Goal: Information Seeking & Learning: Learn about a topic

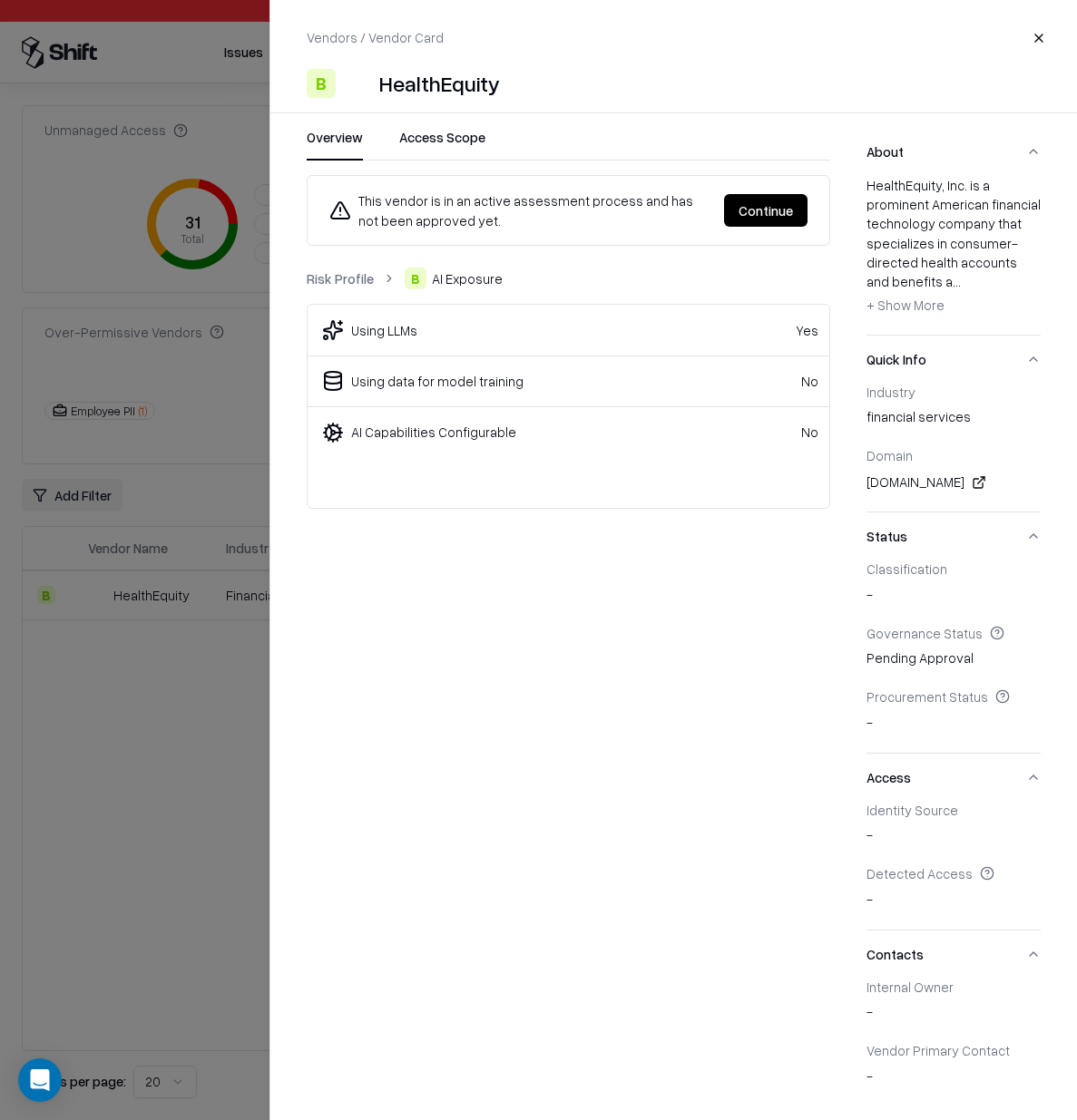
click at [337, 271] on link "Risk Profile" at bounding box center [339, 279] width 67 height 19
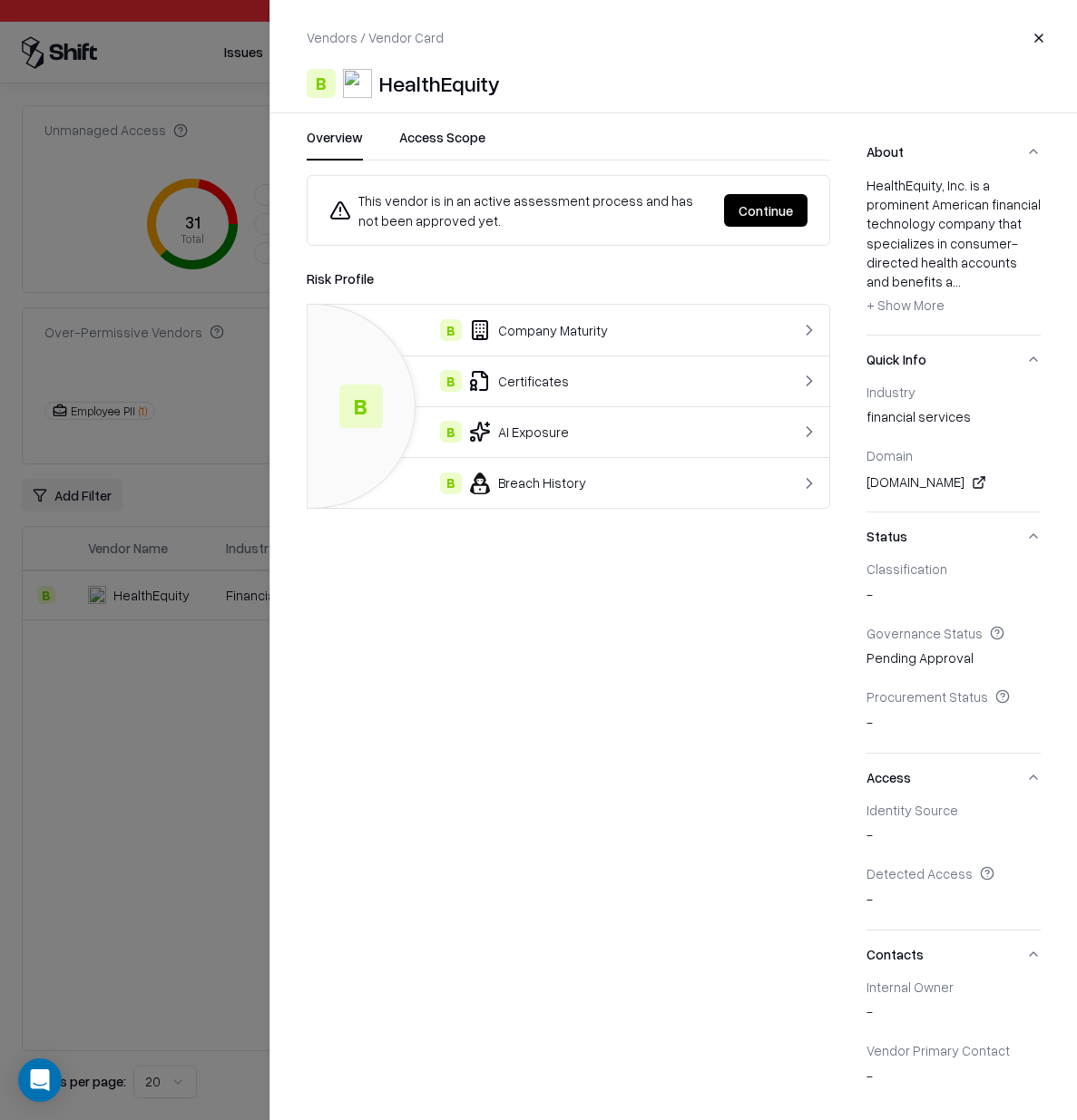
click at [481, 427] on icon at bounding box center [480, 431] width 18 height 18
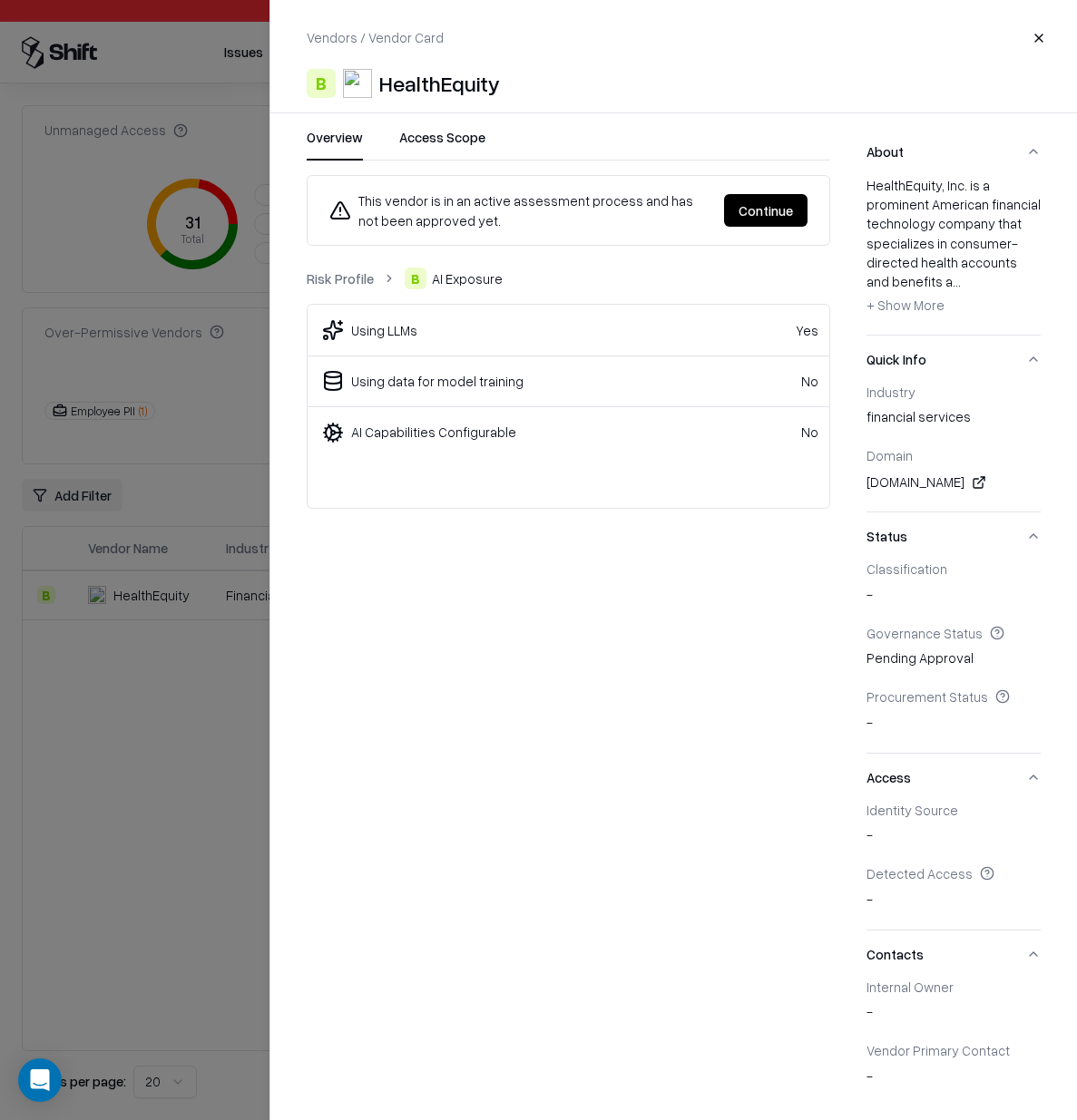
click at [349, 276] on link "Risk Profile" at bounding box center [339, 279] width 67 height 19
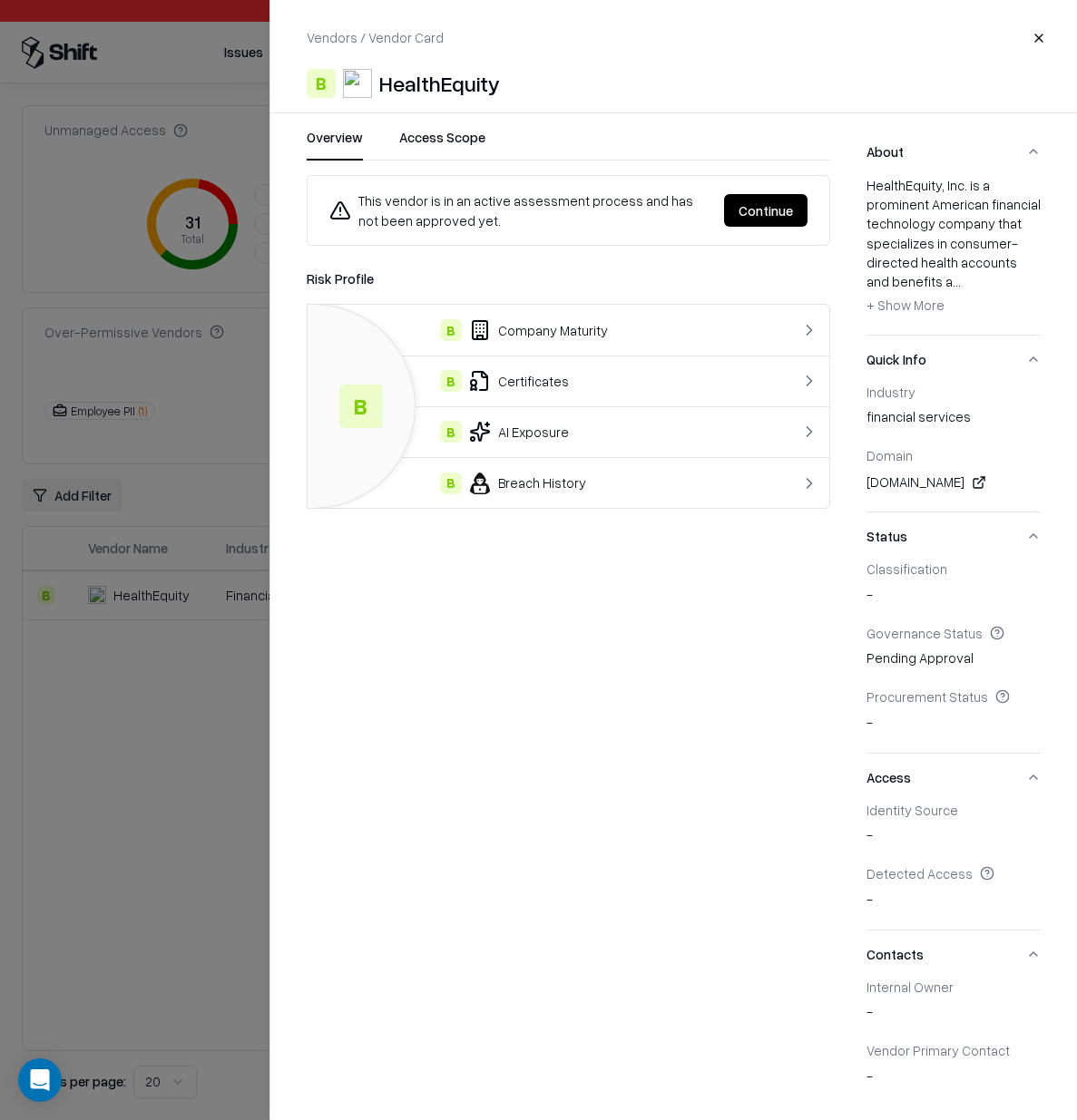
click at [584, 372] on div "B Certificates" at bounding box center [538, 381] width 434 height 22
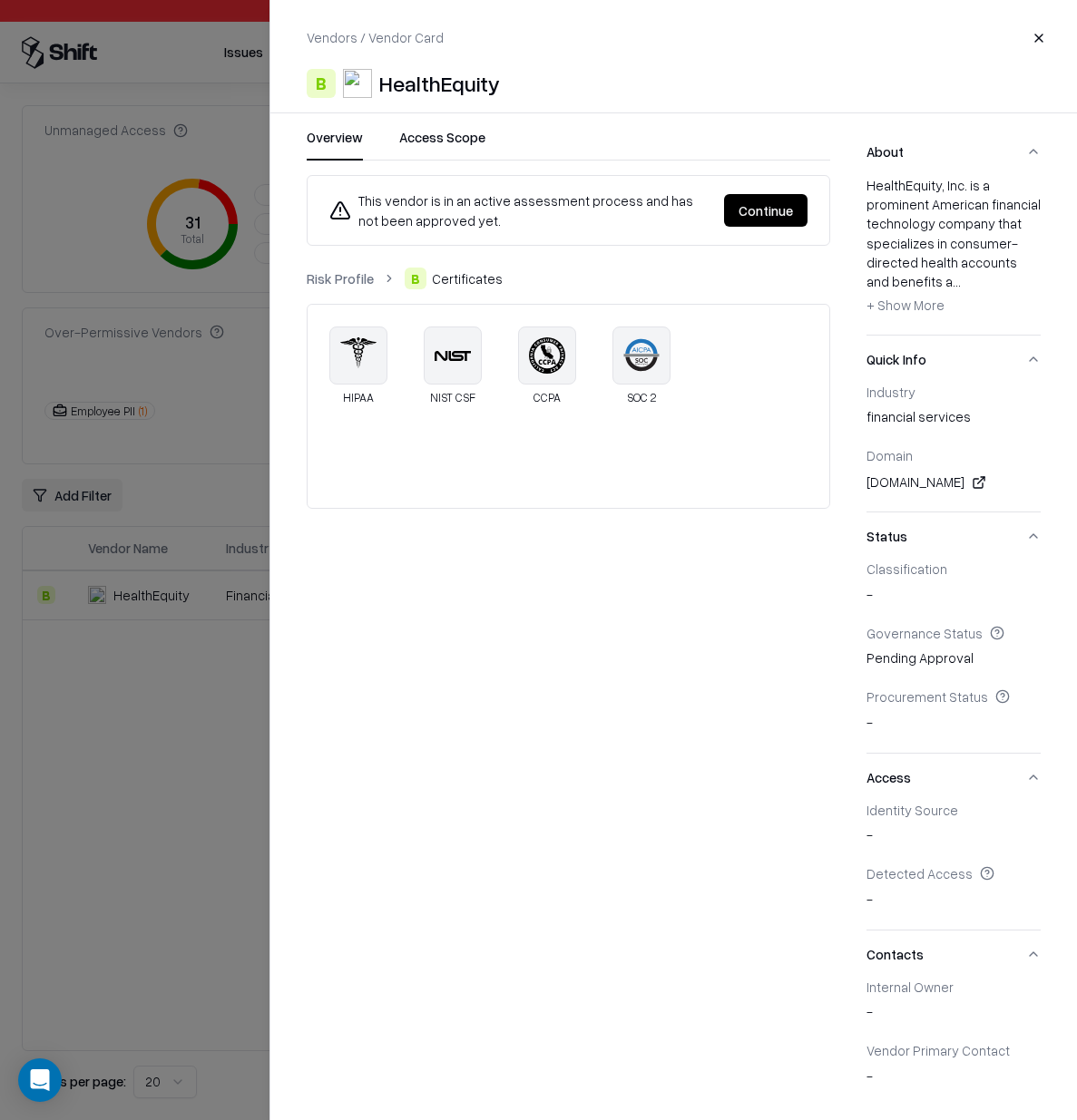
click at [541, 397] on div "CCPA" at bounding box center [547, 398] width 27 height 12
click at [197, 92] on div at bounding box center [538, 560] width 1077 height 1120
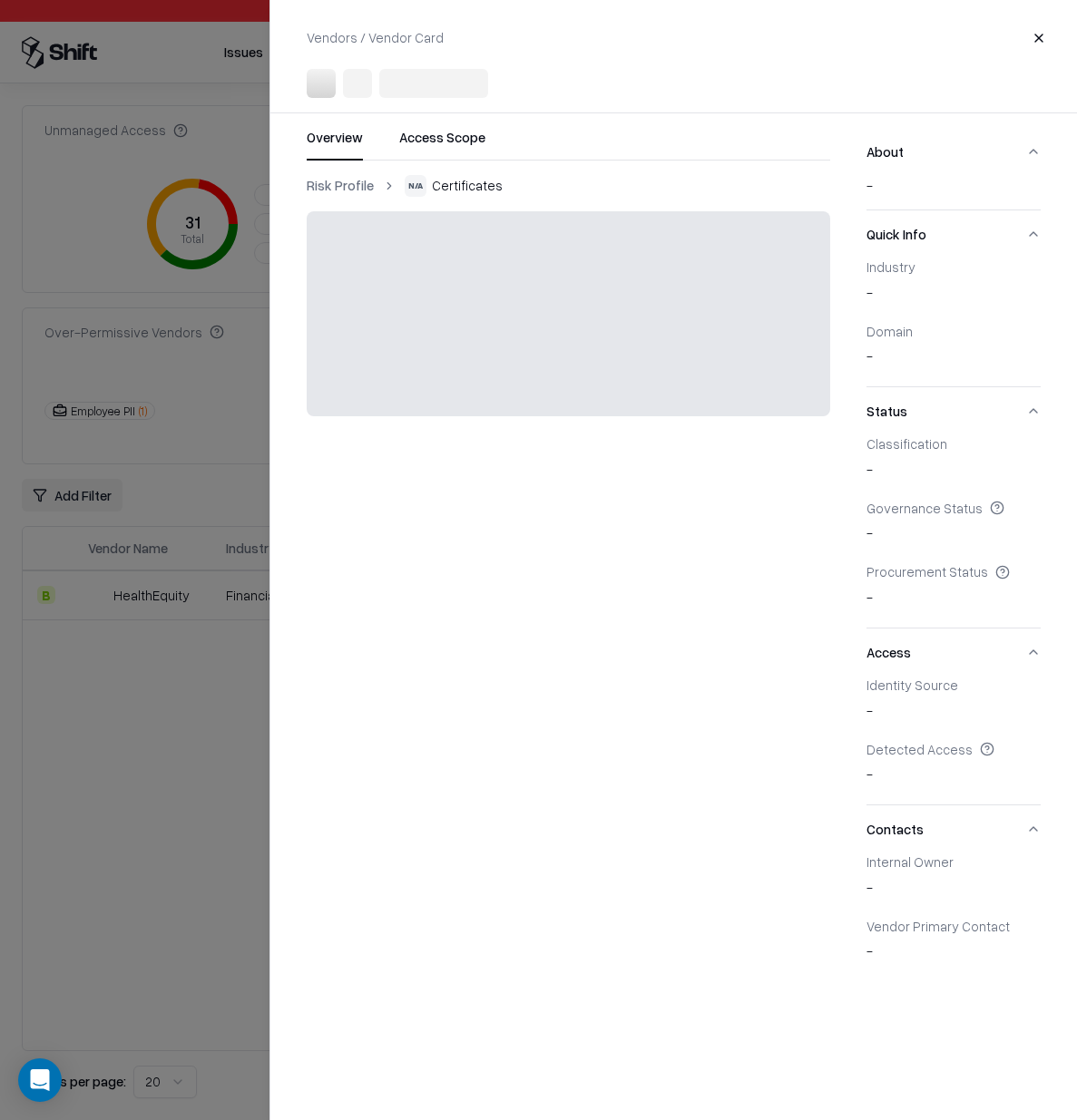
scroll to position [0, 0]
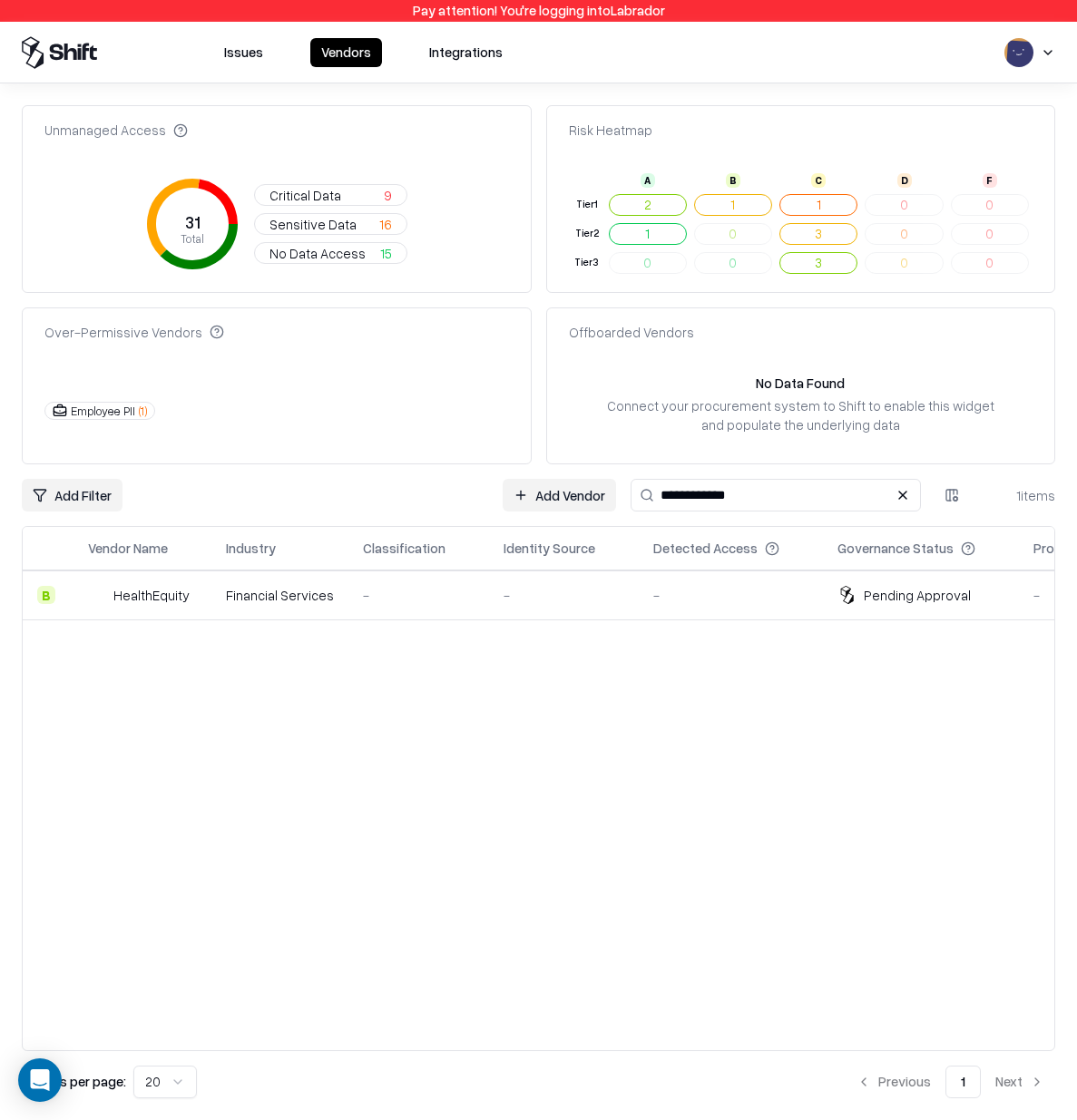
click at [374, 577] on td "-" at bounding box center [419, 594] width 141 height 49
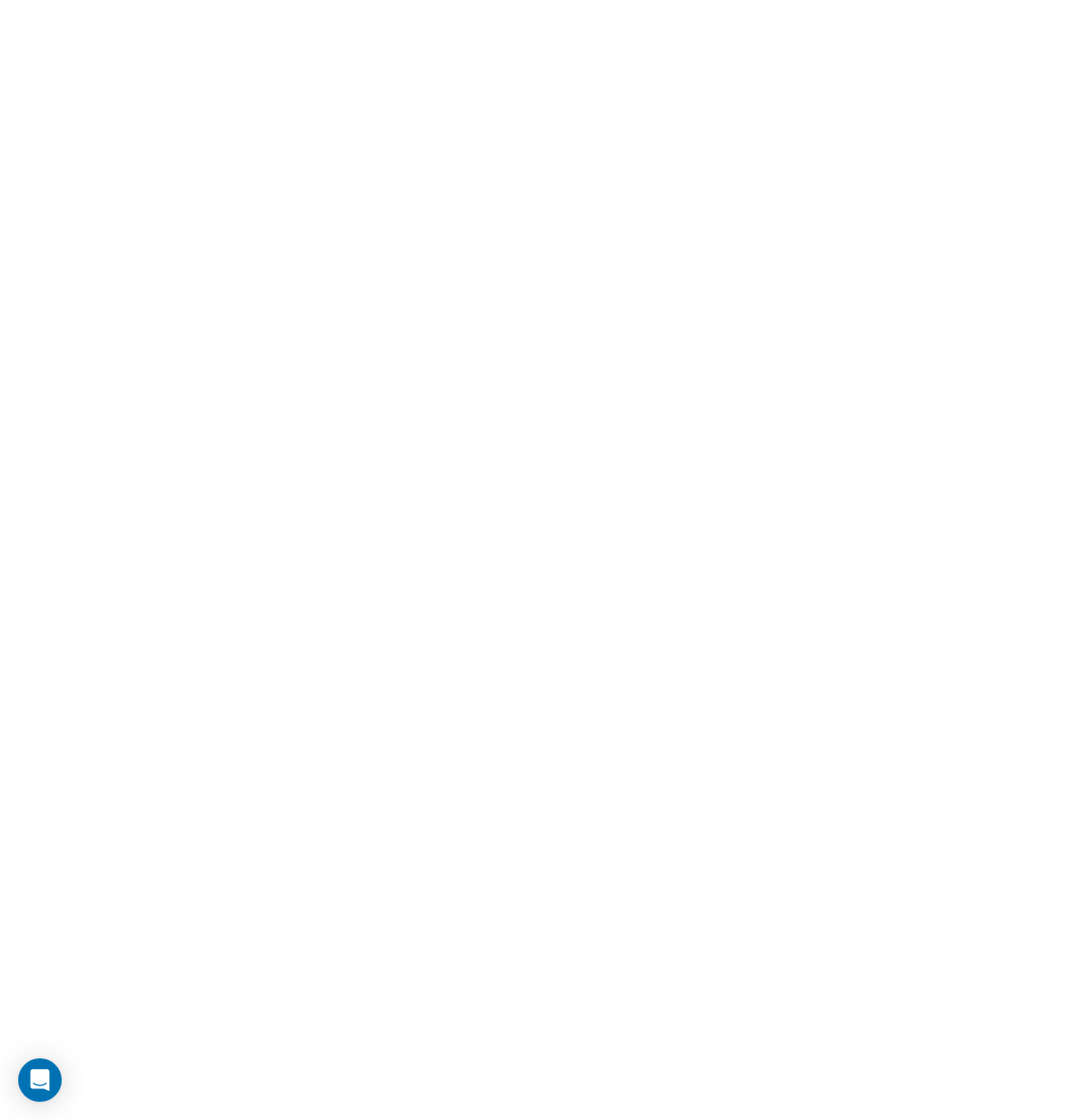
click at [511, 0] on html at bounding box center [538, 0] width 1077 height 0
